Goal: Information Seeking & Learning: Understand process/instructions

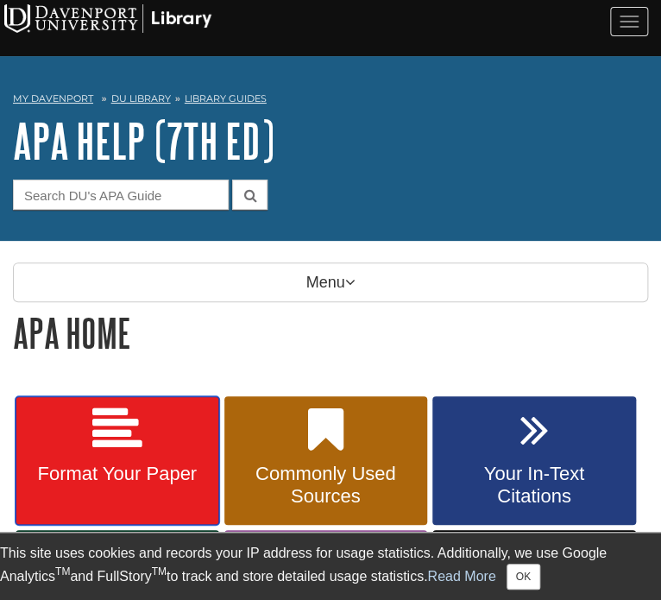
click at [137, 465] on span "Format Your Paper" at bounding box center [117, 474] width 178 height 22
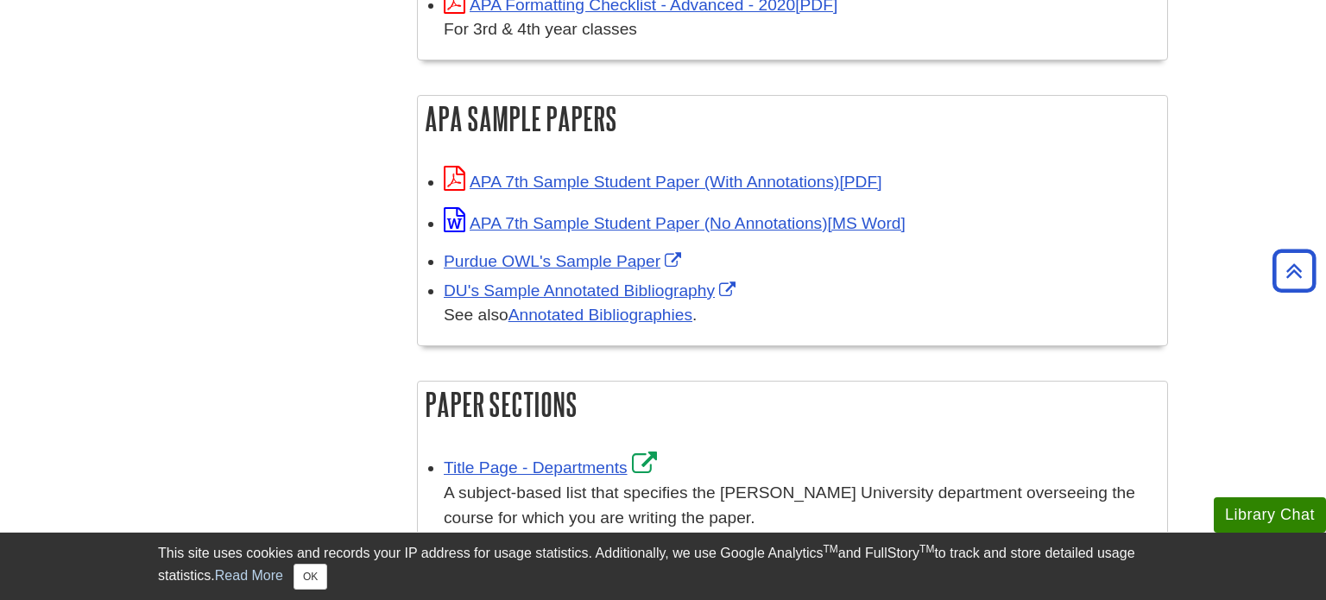
scroll to position [775, 0]
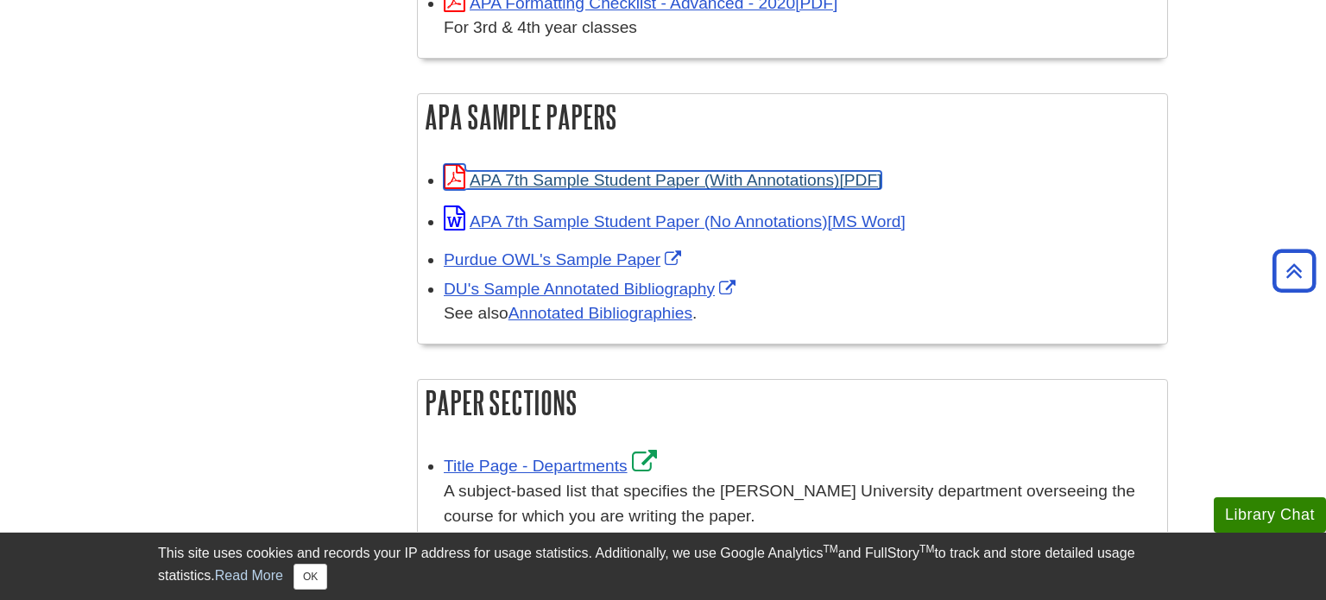
click at [627, 183] on link "APA 7th Sample Student Paper (With Annotations)" at bounding box center [663, 180] width 438 height 18
